Goal: Task Accomplishment & Management: Manage account settings

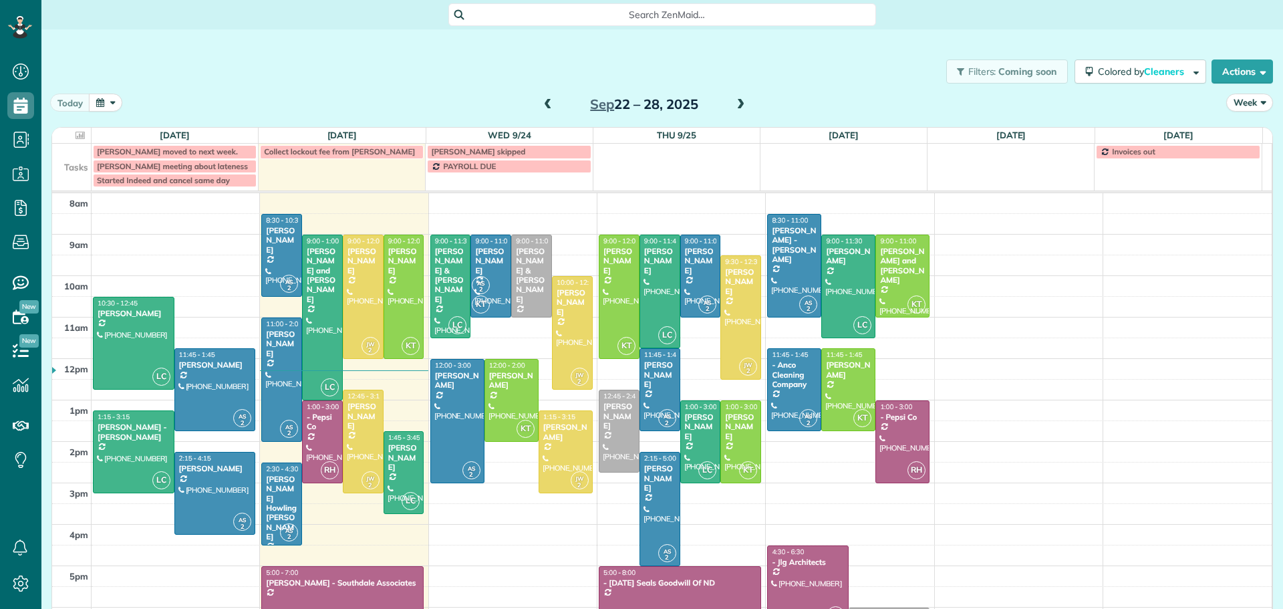
scroll to position [6, 6]
click at [564, 305] on div "[PERSON_NAME]" at bounding box center [572, 302] width 33 height 29
click at [359, 278] on div at bounding box center [362, 296] width 39 height 123
click at [357, 277] on div at bounding box center [362, 296] width 39 height 123
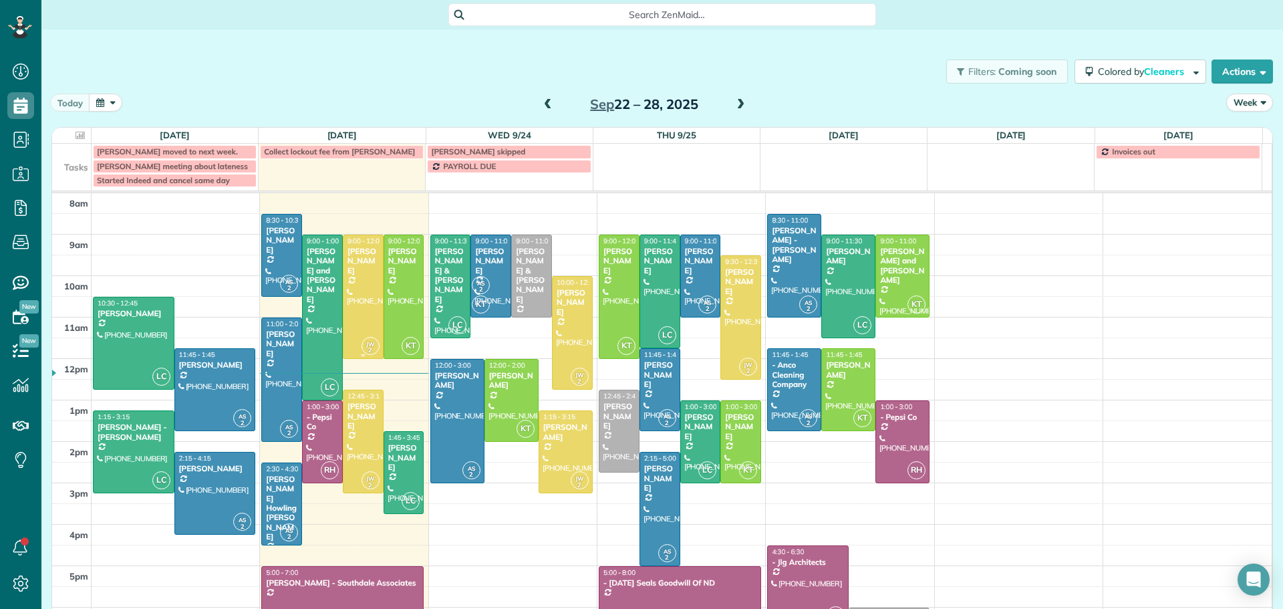
click at [357, 277] on div at bounding box center [362, 296] width 39 height 123
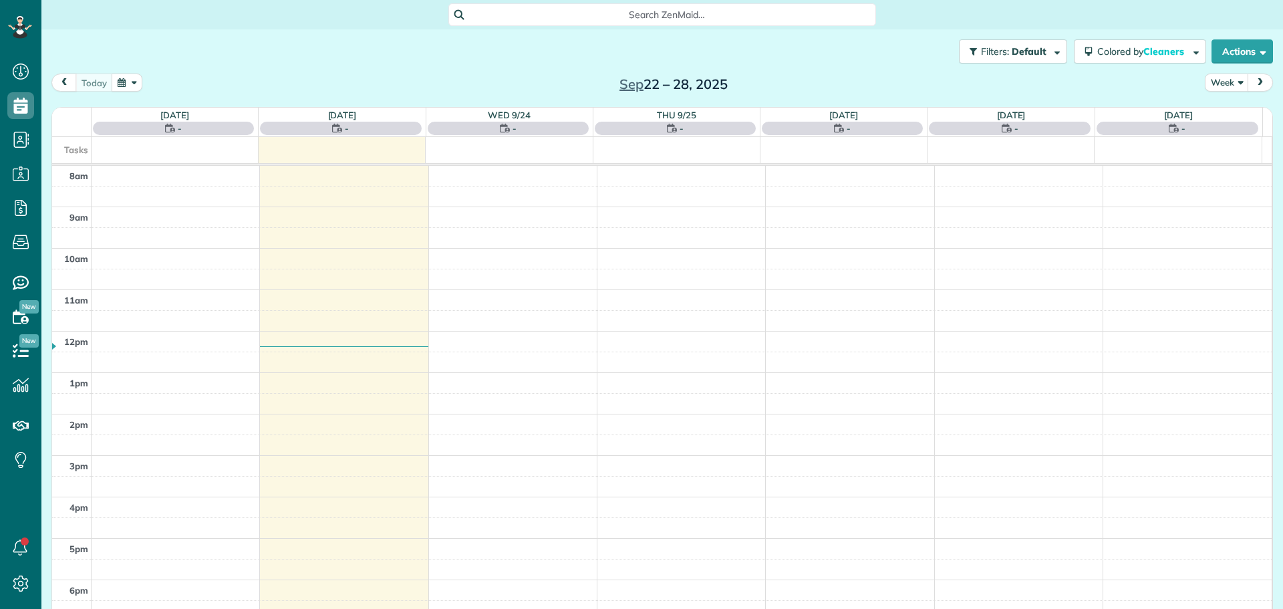
scroll to position [6, 6]
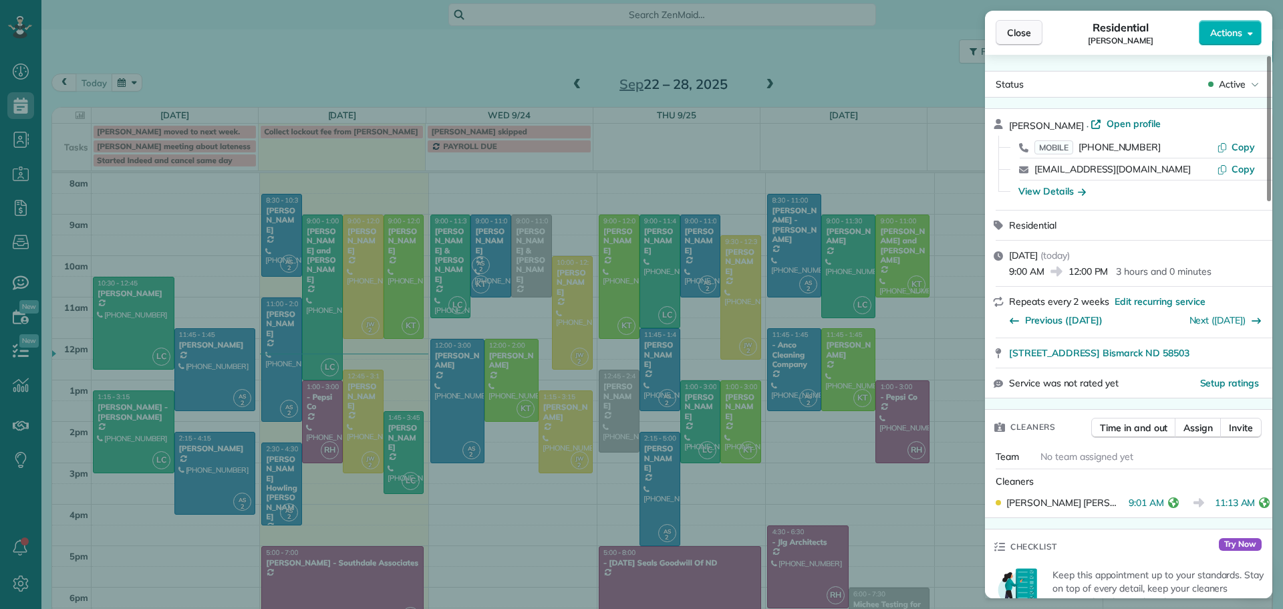
click at [1017, 31] on span "Close" at bounding box center [1019, 32] width 24 height 13
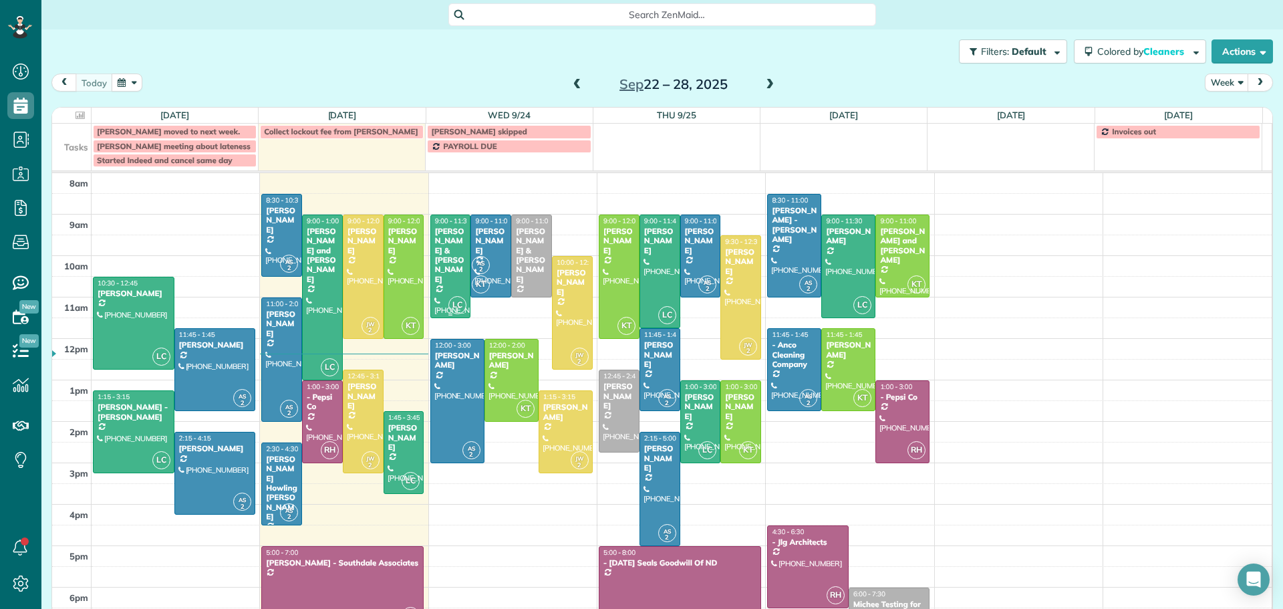
click at [439, 252] on div "[PERSON_NAME] & [PERSON_NAME]" at bounding box center [450, 254] width 33 height 57
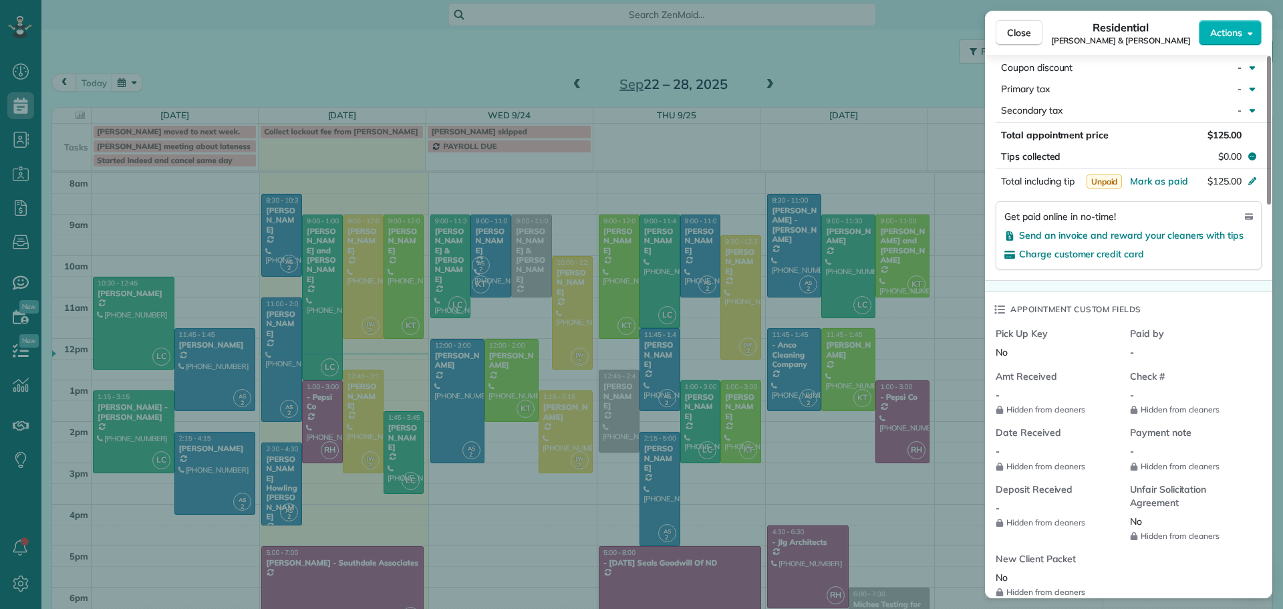
scroll to position [462, 0]
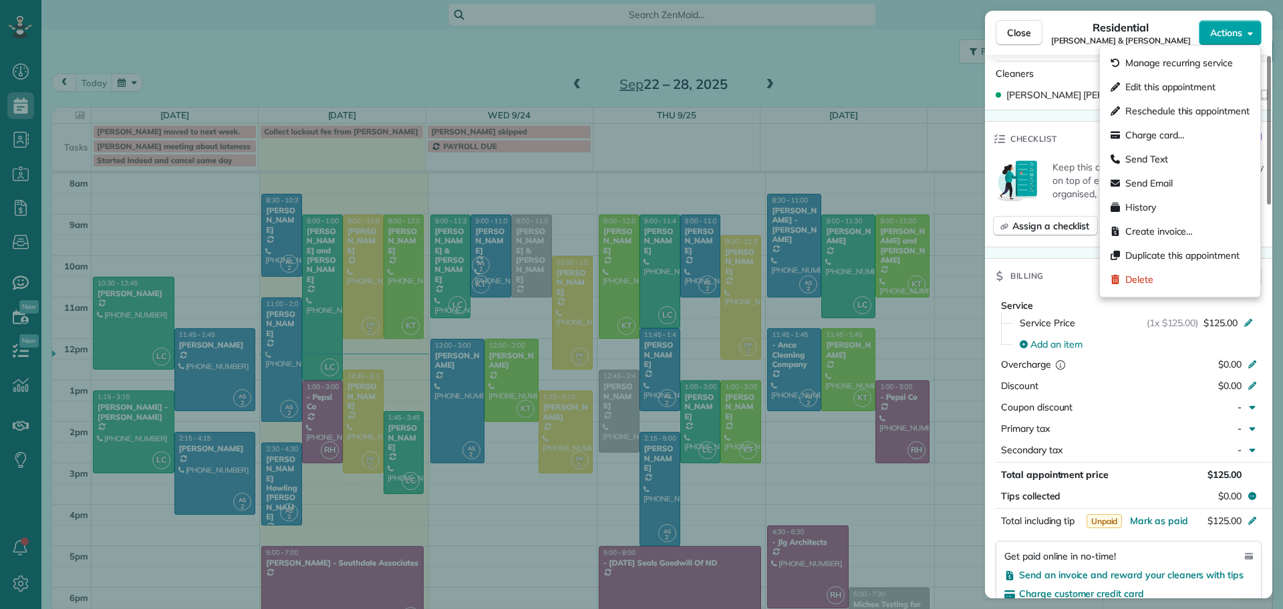
click at [1228, 29] on span "Actions" at bounding box center [1226, 32] width 32 height 13
click at [1204, 59] on span "Manage recurring service" at bounding box center [1179, 62] width 108 height 13
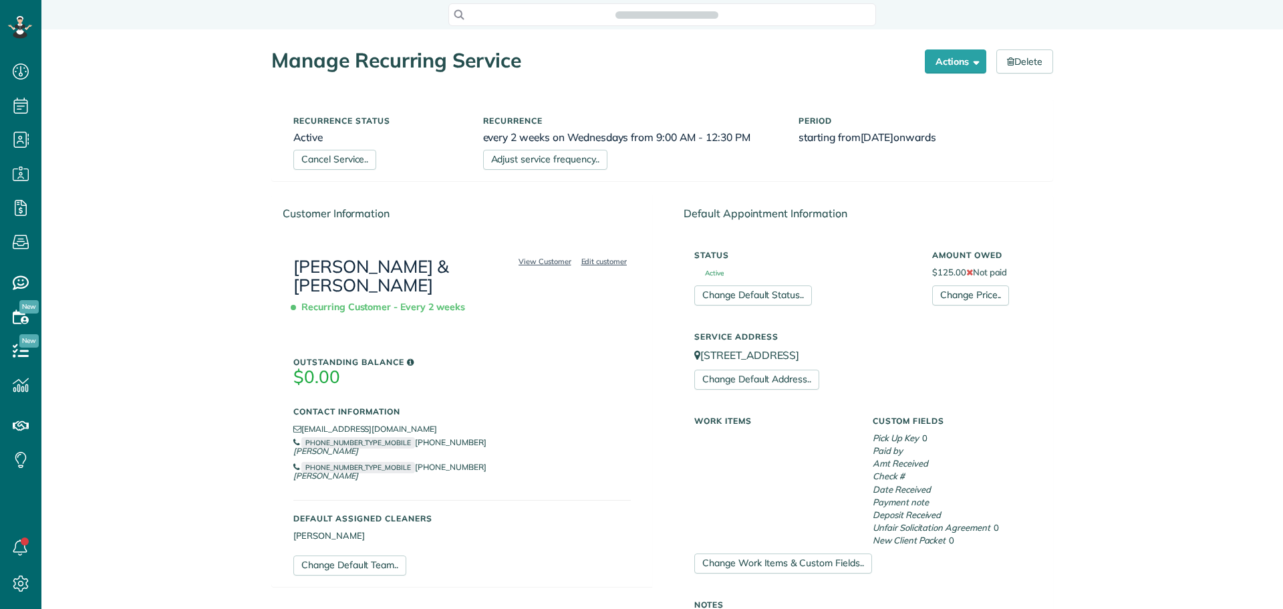
scroll to position [334, 0]
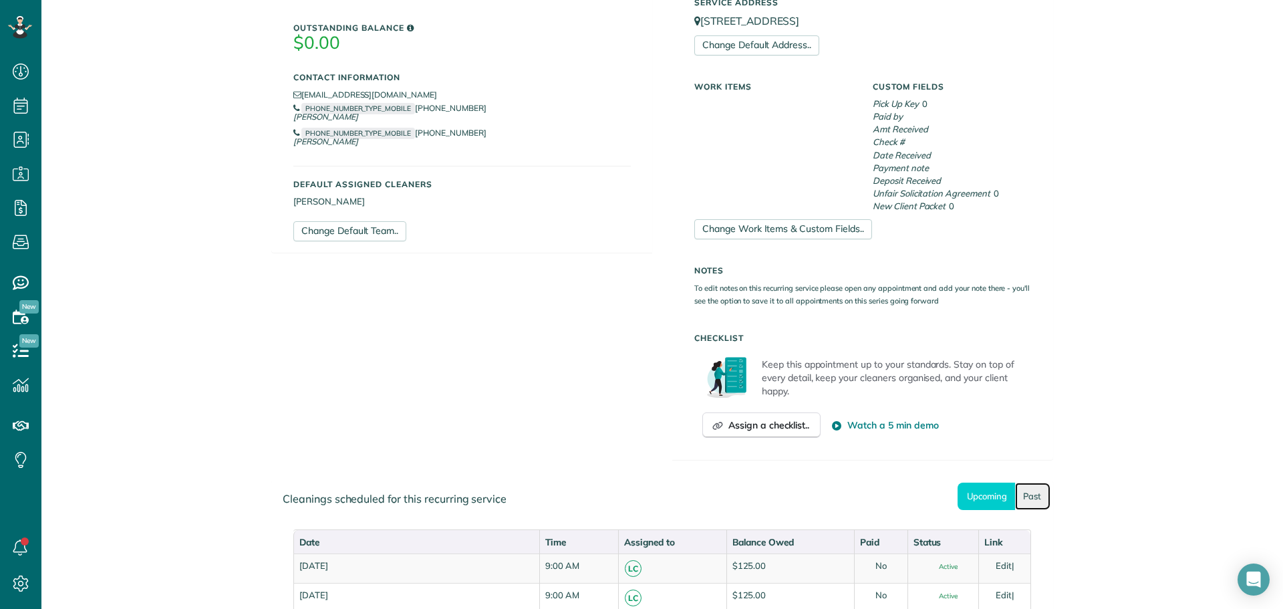
click at [1032, 495] on link "Past" at bounding box center [1032, 495] width 35 height 27
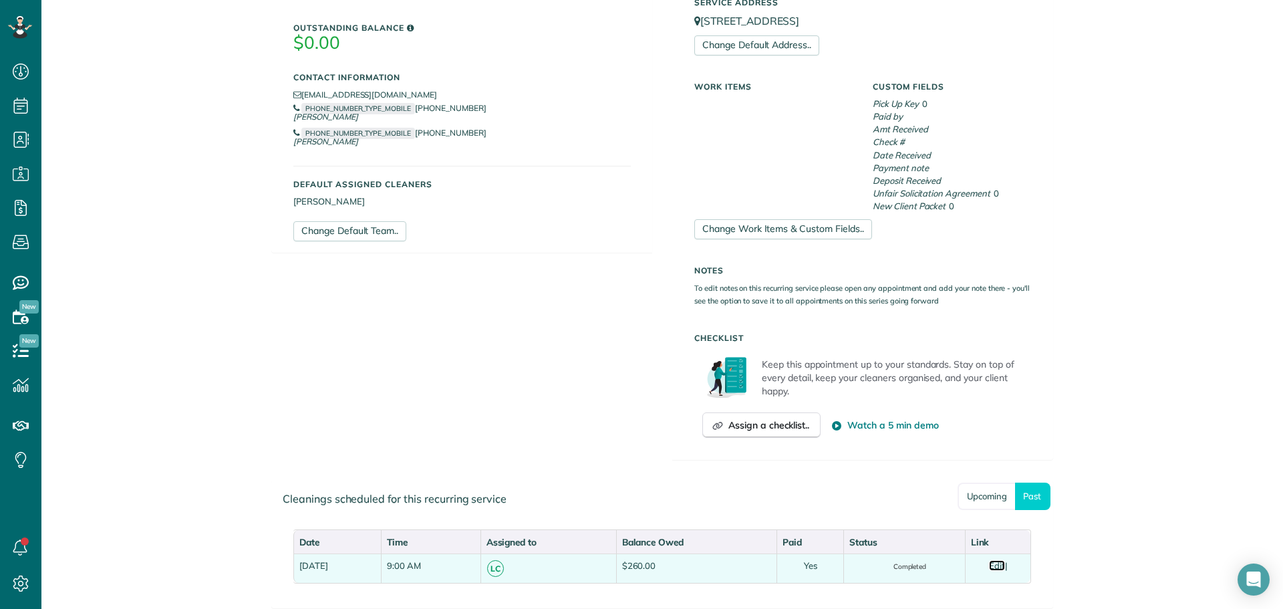
click at [999, 565] on link "Edit" at bounding box center [997, 565] width 16 height 11
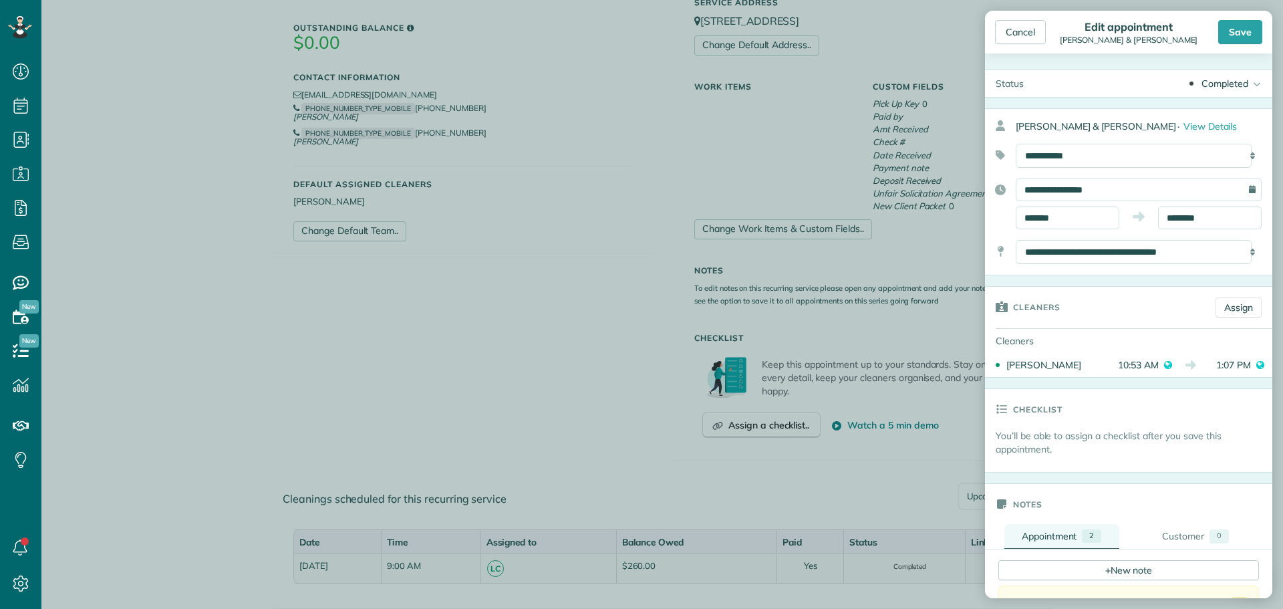
click at [1081, 532] on div "2" at bounding box center [1090, 535] width 19 height 13
click at [1081, 530] on div "2" at bounding box center [1090, 535] width 19 height 13
click at [1039, 536] on div "Appointment" at bounding box center [1048, 535] width 55 height 13
click at [1039, 533] on div "Appointment" at bounding box center [1048, 535] width 55 height 13
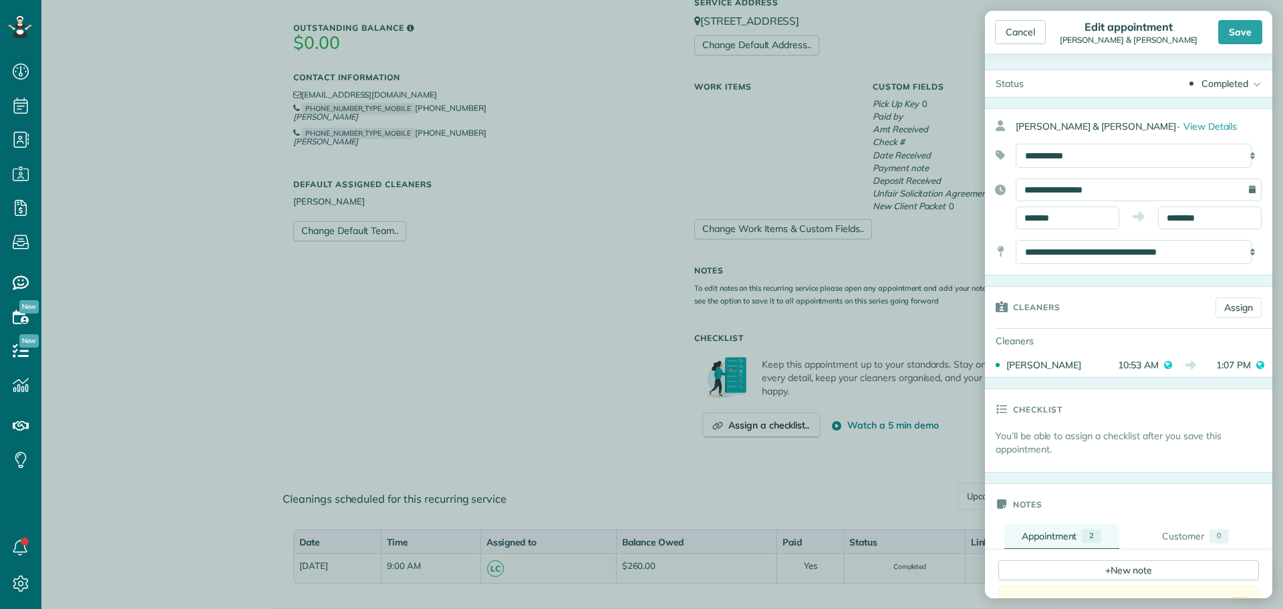
click at [1039, 533] on div "Appointment" at bounding box center [1048, 535] width 55 height 13
click at [1046, 530] on div "Appointment" at bounding box center [1048, 535] width 55 height 13
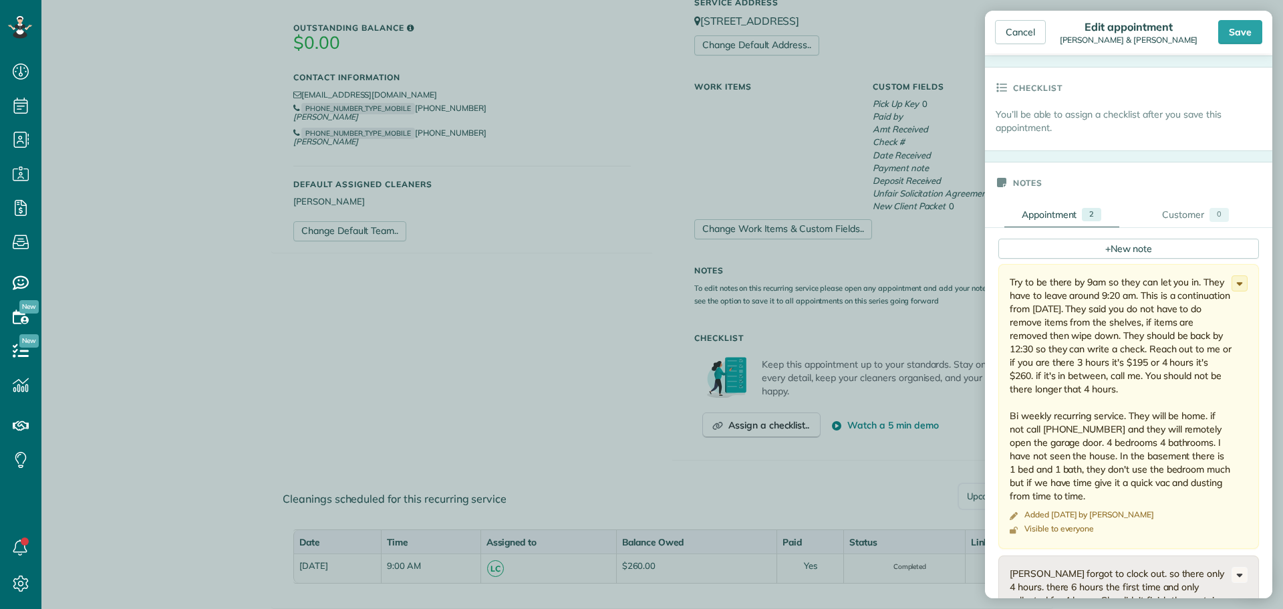
scroll to position [401, 0]
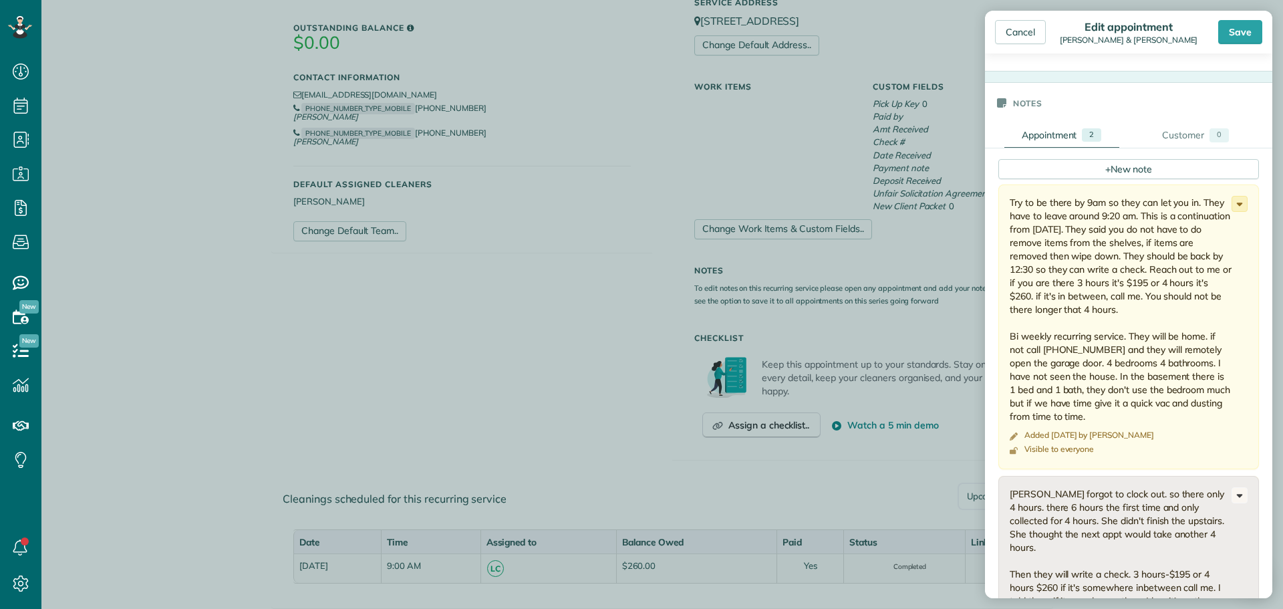
click at [1232, 202] on icon at bounding box center [1239, 203] width 15 height 15
click at [1172, 253] on span "Edit note" at bounding box center [1180, 255] width 38 height 9
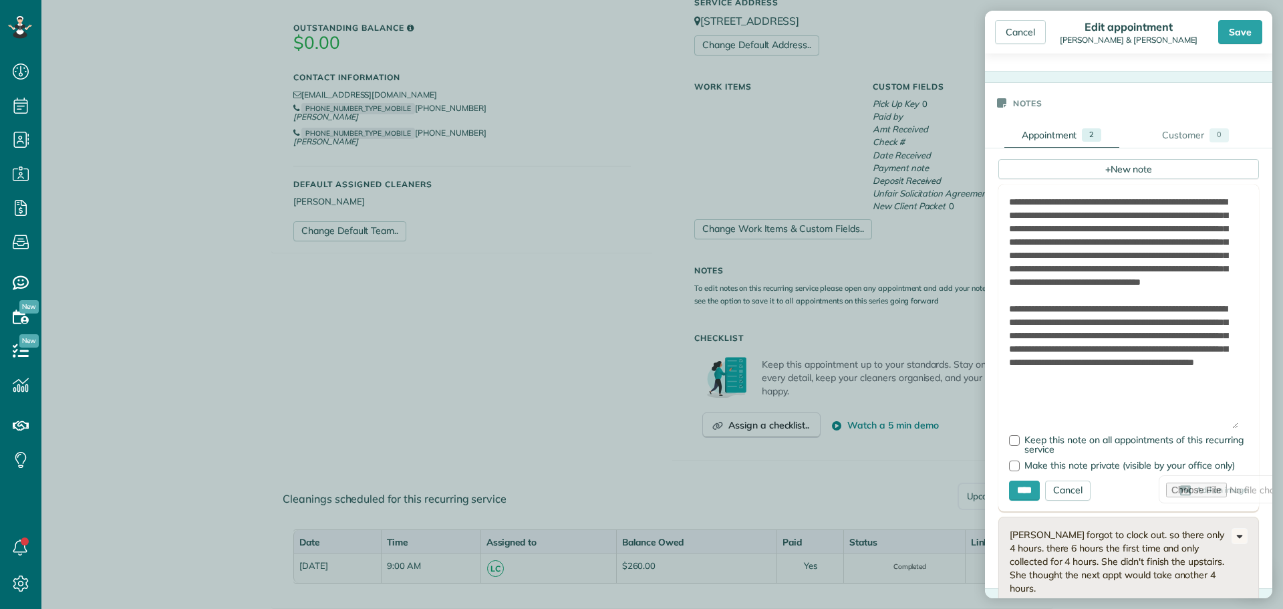
drag, startPoint x: 1232, startPoint y: 238, endPoint x: 1282, endPoint y: 424, distance: 193.0
click at [1282, 424] on aside "Cancel Edit appointment [PERSON_NAME] & [PERSON_NAME] Save Status Completed Act…" at bounding box center [1128, 304] width 309 height 609
drag, startPoint x: 1057, startPoint y: 417, endPoint x: 1005, endPoint y: 335, distance: 97.3
click at [1005, 335] on form "**********" at bounding box center [1128, 347] width 261 height 327
click at [1240, 29] on div "Save" at bounding box center [1240, 32] width 44 height 24
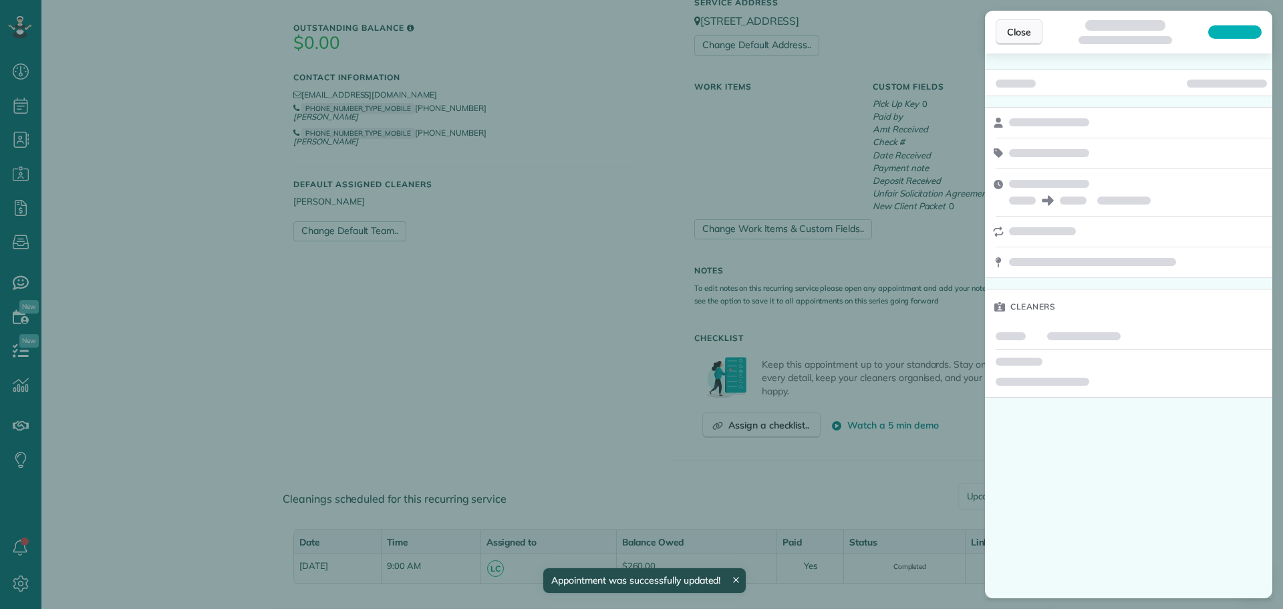
click at [1021, 37] on span "Close" at bounding box center [1019, 31] width 24 height 13
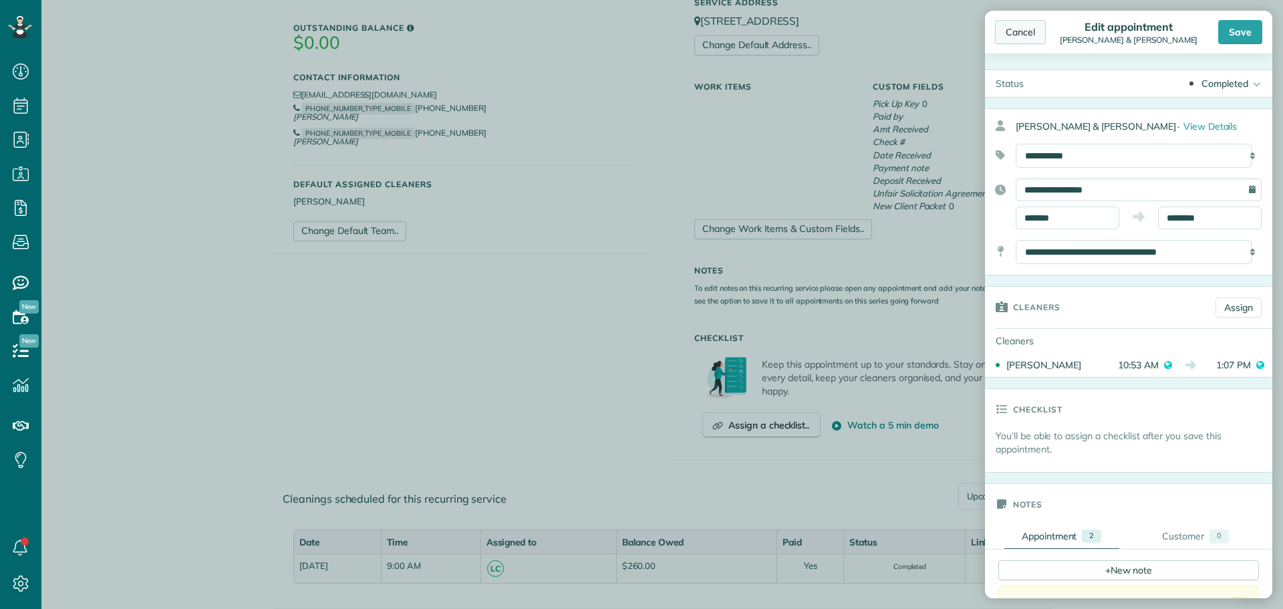
click at [1027, 37] on div "Cancel" at bounding box center [1020, 32] width 51 height 24
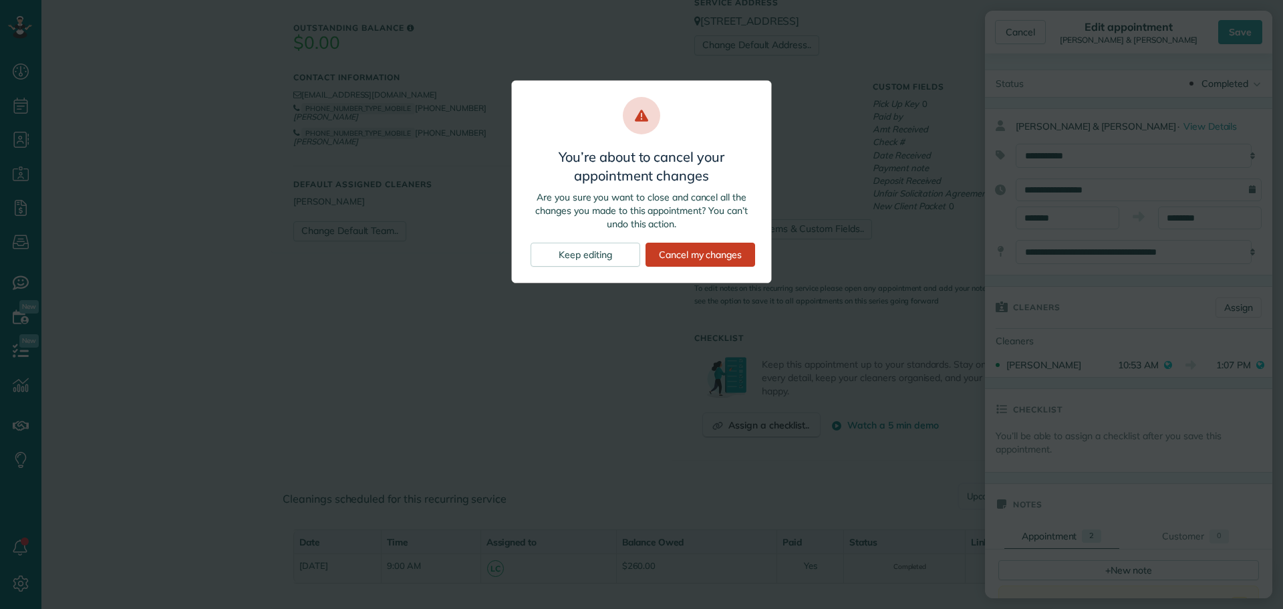
click at [711, 255] on div "Cancel my changes" at bounding box center [700, 254] width 110 height 24
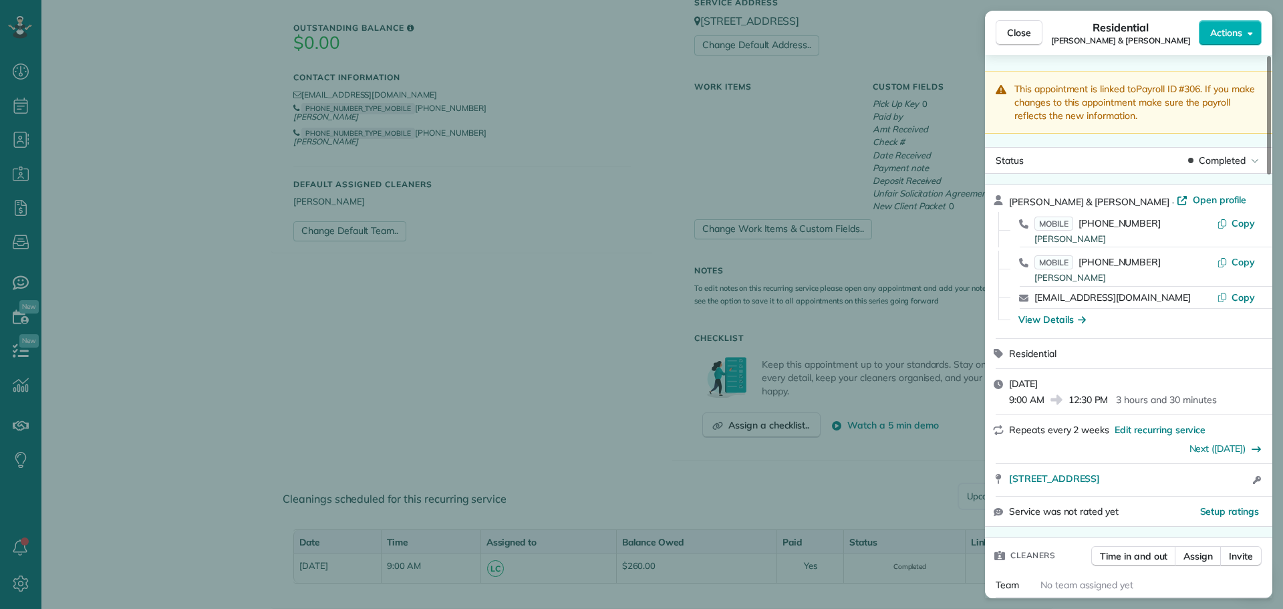
click at [20, 20] on div "Close Residential [PERSON_NAME] & [PERSON_NAME] Actions This appointment is lin…" at bounding box center [641, 304] width 1283 height 609
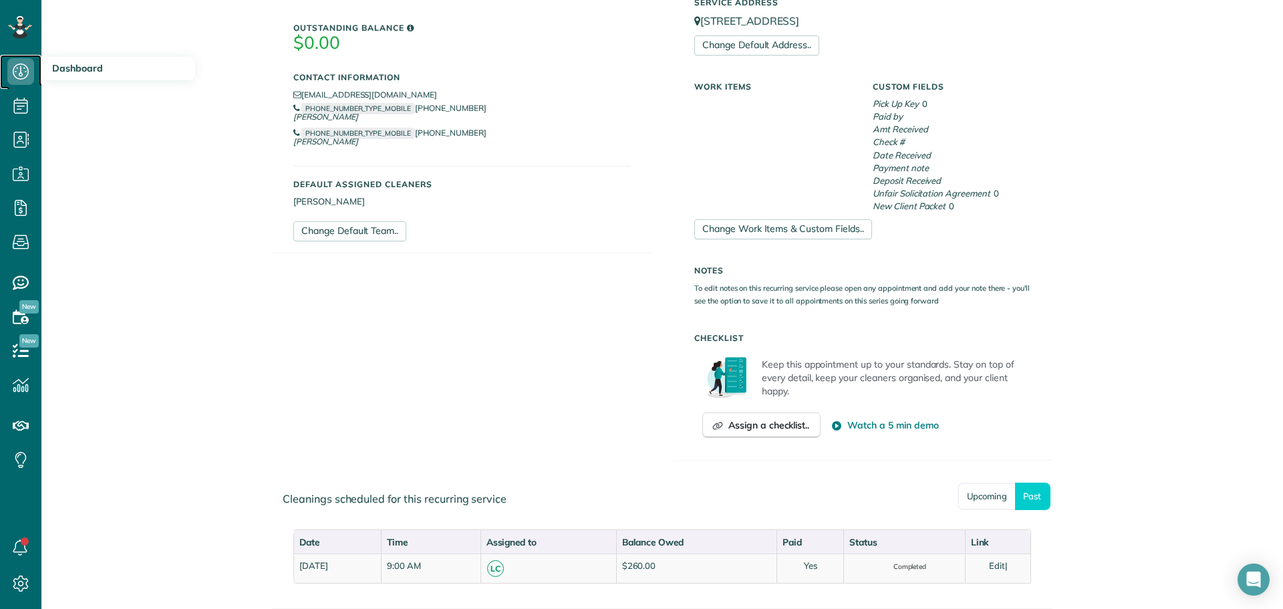
click at [21, 69] on icon at bounding box center [20, 71] width 27 height 27
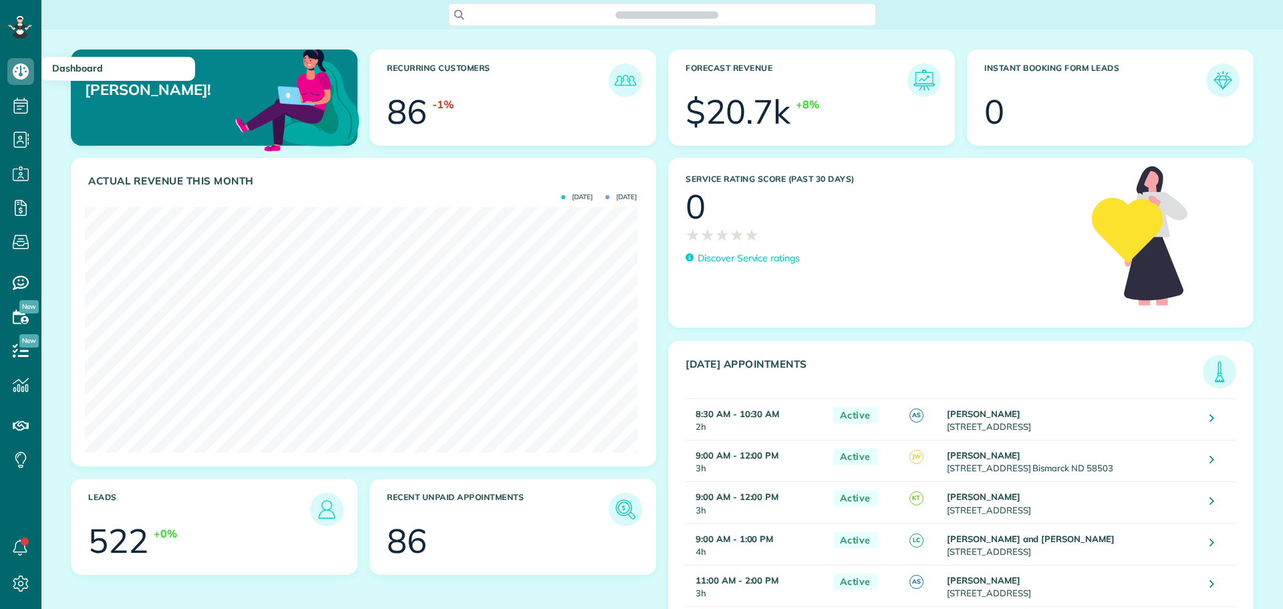
scroll to position [245, 552]
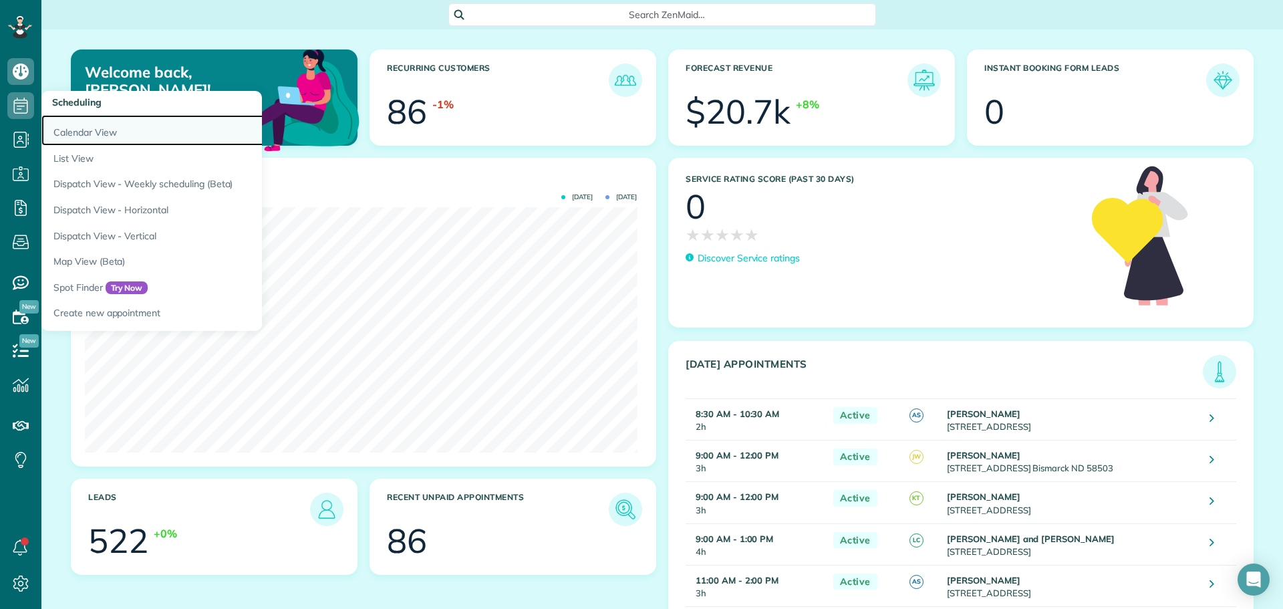
click at [73, 127] on link "Calendar View" at bounding box center [208, 130] width 334 height 31
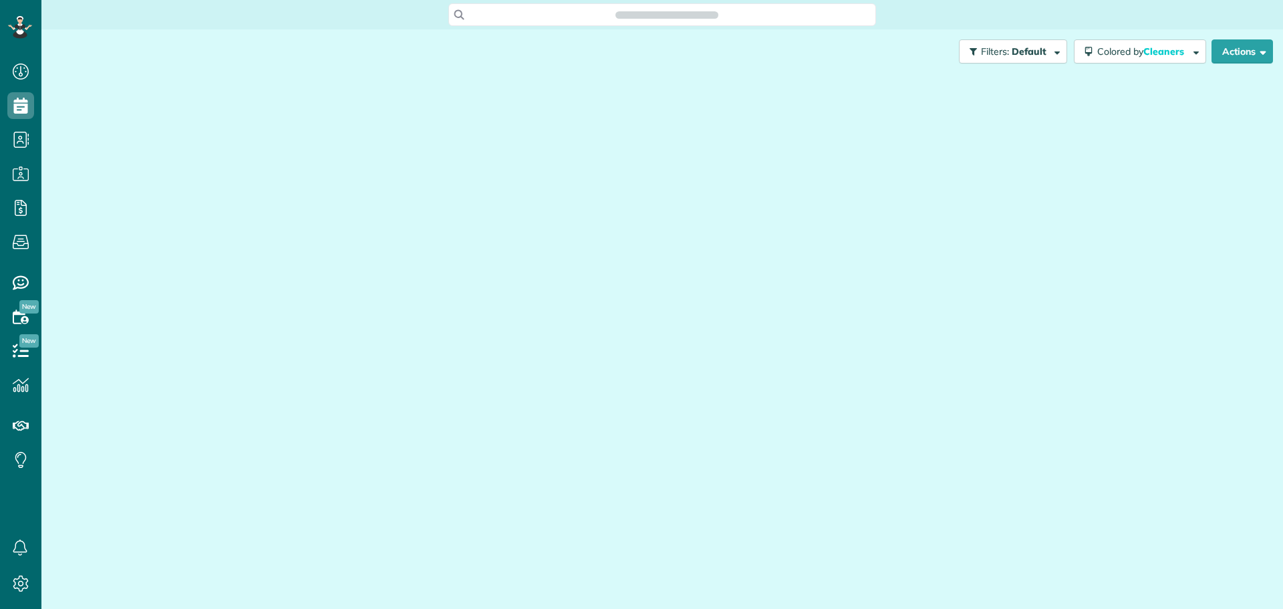
scroll to position [6, 6]
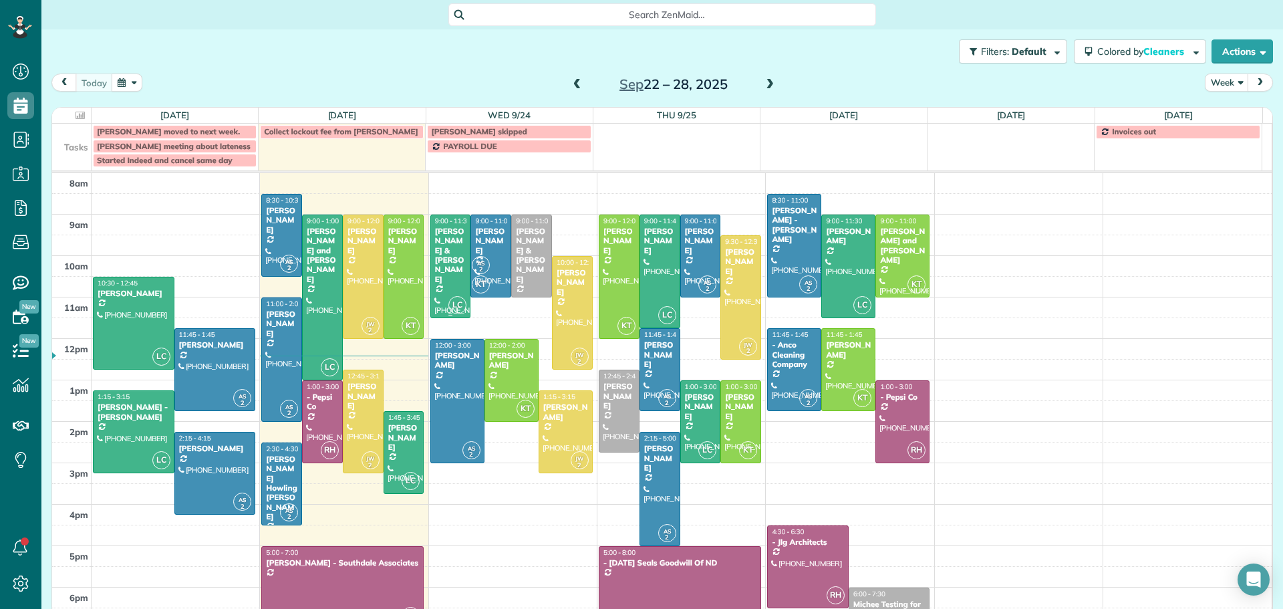
click at [440, 238] on div "[PERSON_NAME] & [PERSON_NAME]" at bounding box center [450, 254] width 33 height 57
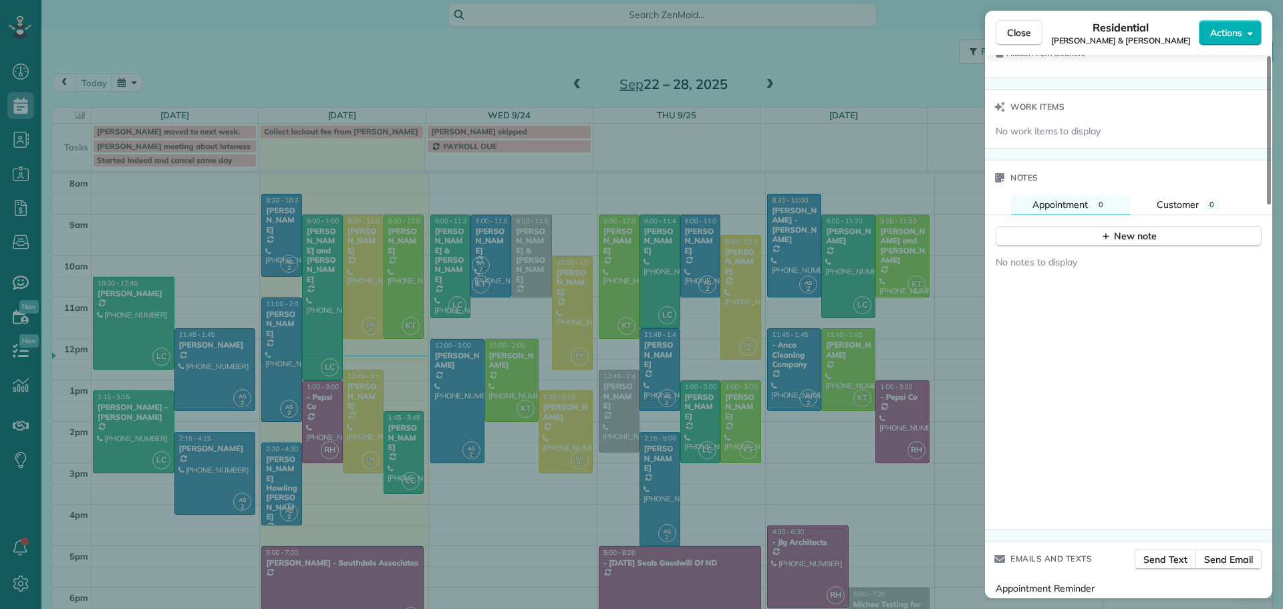
scroll to position [1342, 0]
click at [1094, 196] on button "Appointment 0" at bounding box center [1070, 201] width 119 height 19
click at [1076, 198] on span "Appointment" at bounding box center [1059, 202] width 55 height 12
click at [1079, 229] on button "New note" at bounding box center [1128, 233] width 266 height 21
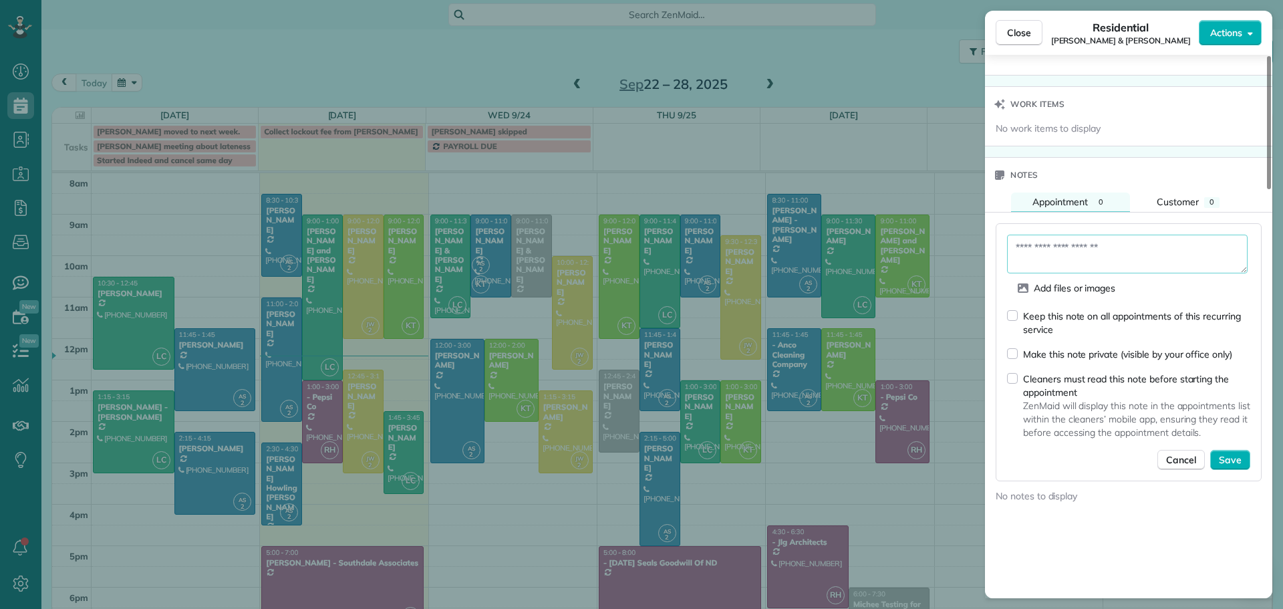
click at [1053, 246] on textarea at bounding box center [1127, 253] width 240 height 39
paste textarea "**********"
type textarea "**********"
click at [1230, 462] on span "Save" at bounding box center [1229, 459] width 23 height 13
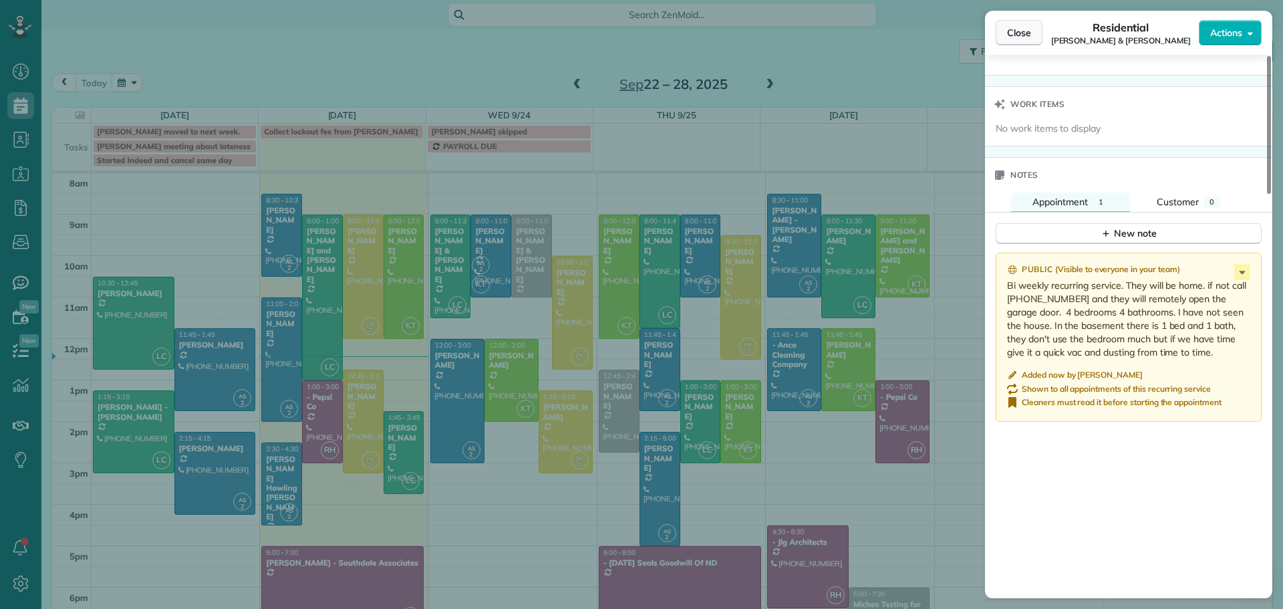
click at [1025, 38] on span "Close" at bounding box center [1019, 32] width 24 height 13
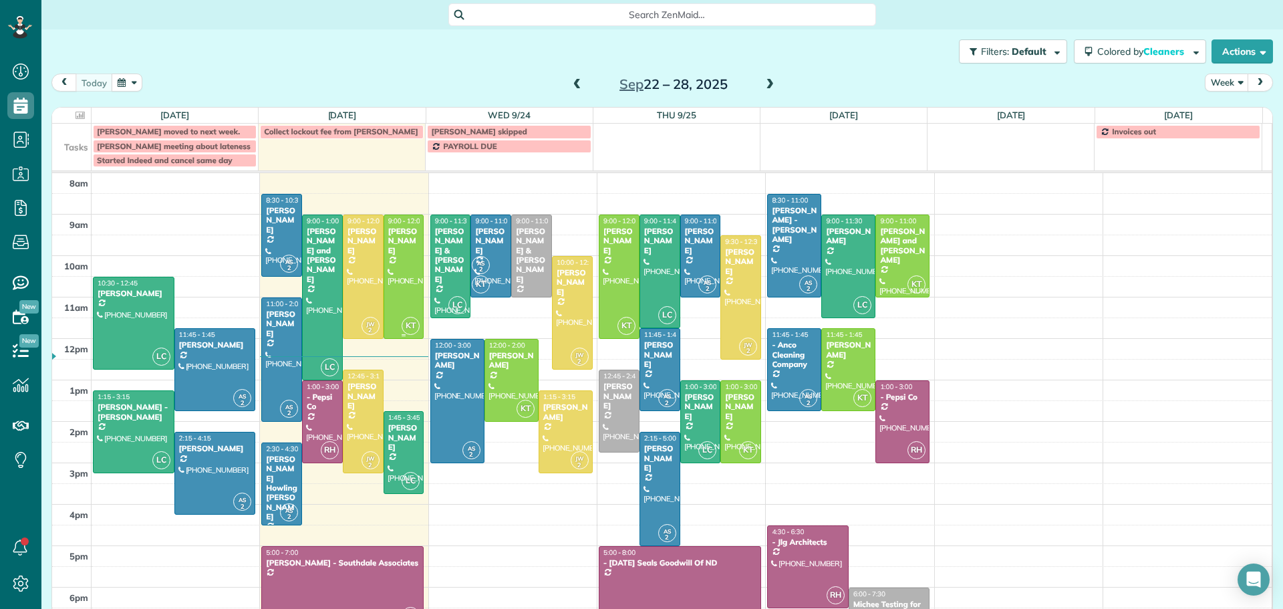
click at [395, 242] on div "Jean Oddy" at bounding box center [403, 240] width 33 height 29
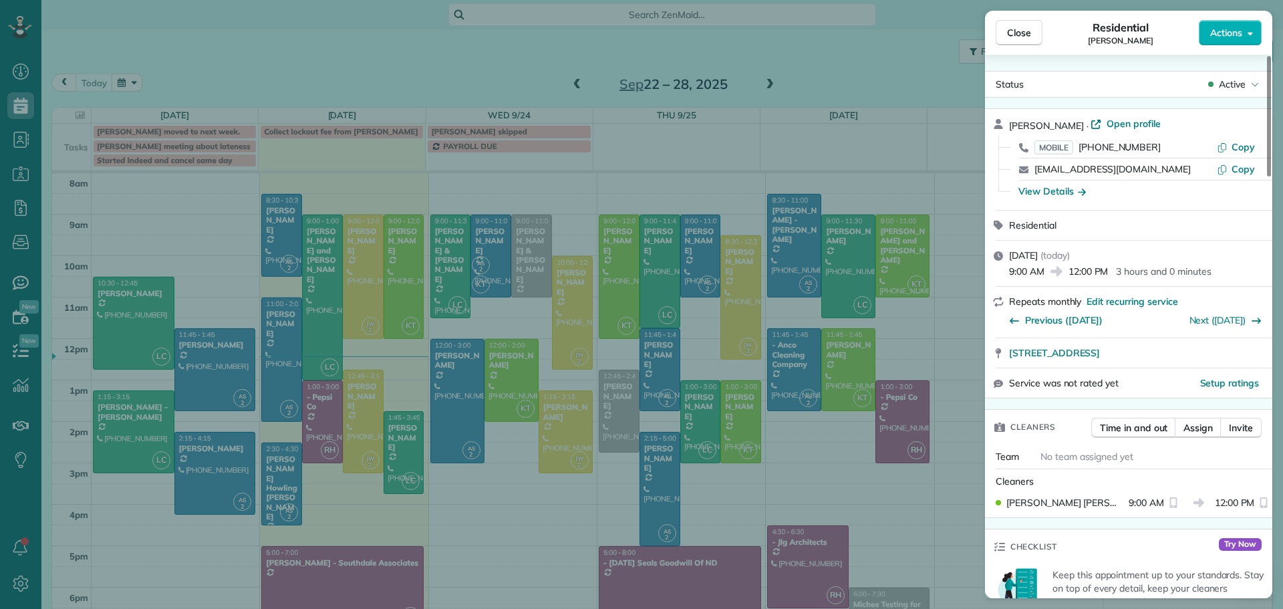
drag, startPoint x: 1013, startPoint y: 29, endPoint x: 627, endPoint y: 256, distance: 447.6
click at [1013, 29] on span "Close" at bounding box center [1019, 32] width 24 height 13
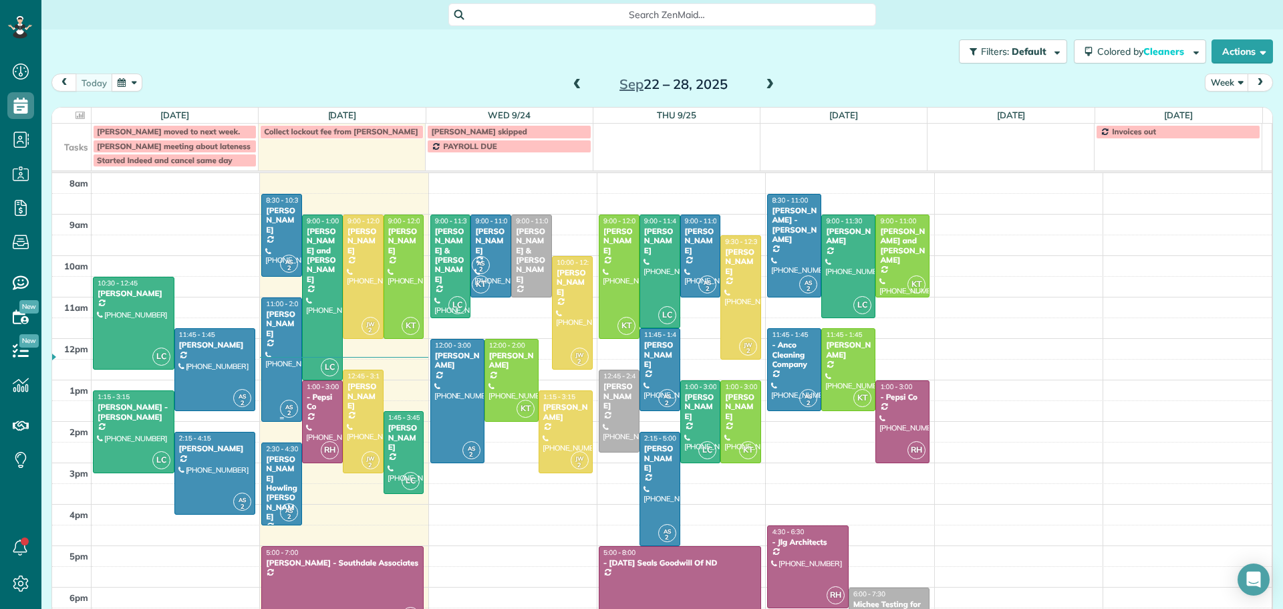
click at [275, 314] on div "Clay Brosz" at bounding box center [281, 323] width 33 height 29
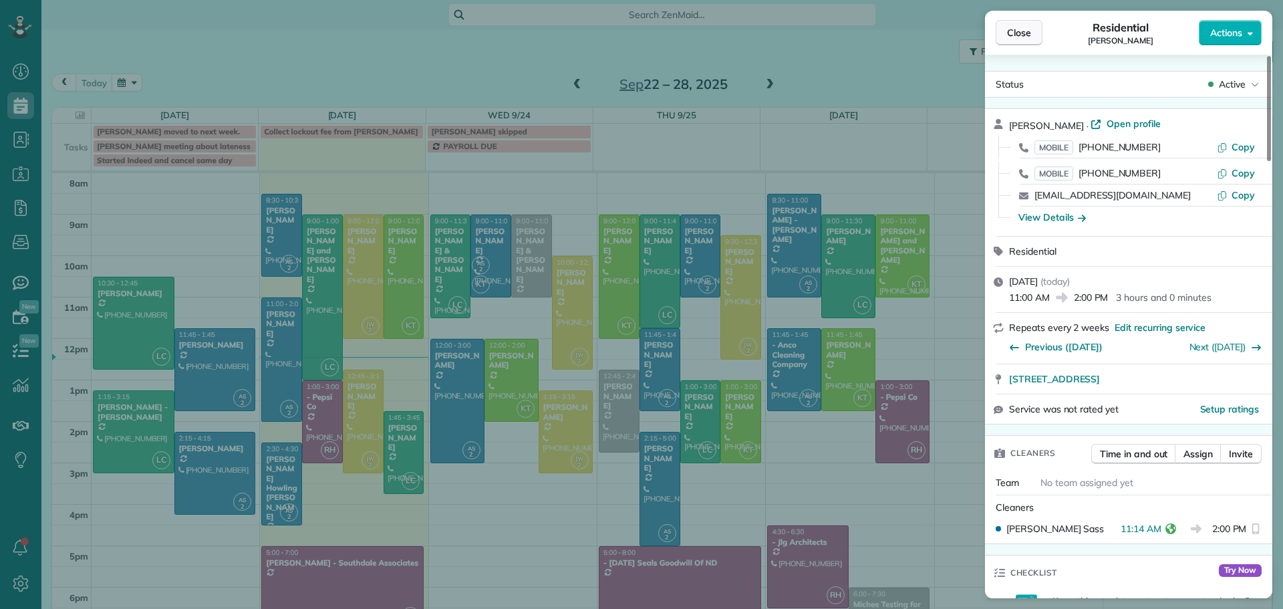
drag, startPoint x: 1023, startPoint y: 25, endPoint x: 1012, endPoint y: 31, distance: 12.6
click at [1022, 25] on button "Close" at bounding box center [1018, 32] width 47 height 25
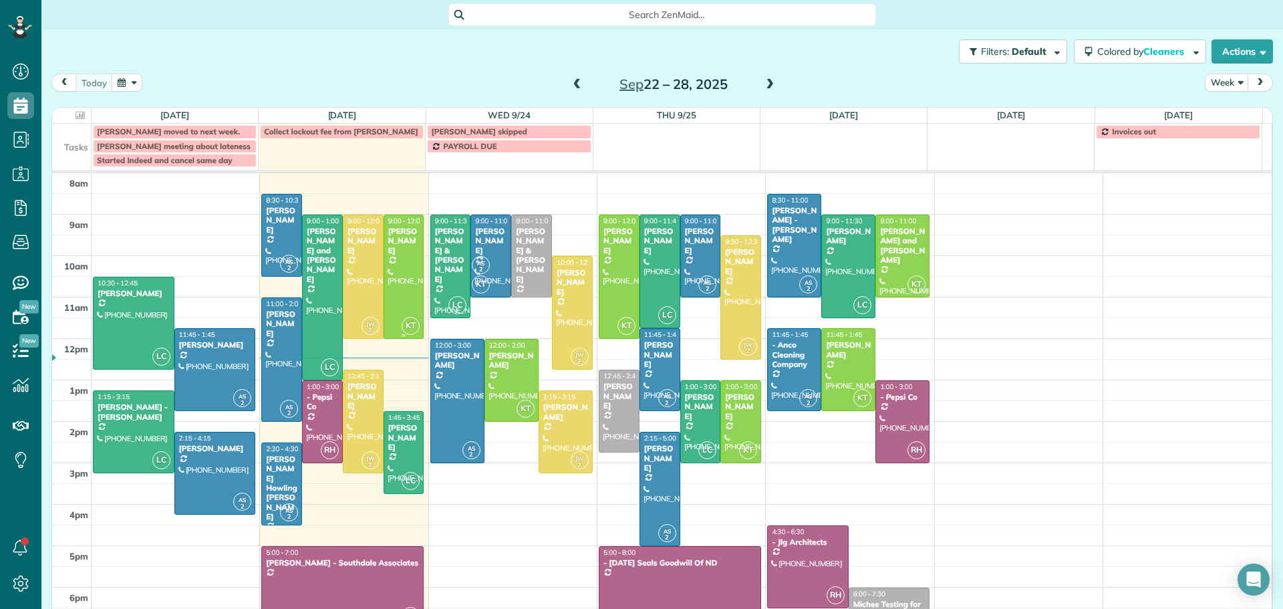
click at [397, 263] on div at bounding box center [403, 276] width 39 height 123
